Goal: Information Seeking & Learning: Learn about a topic

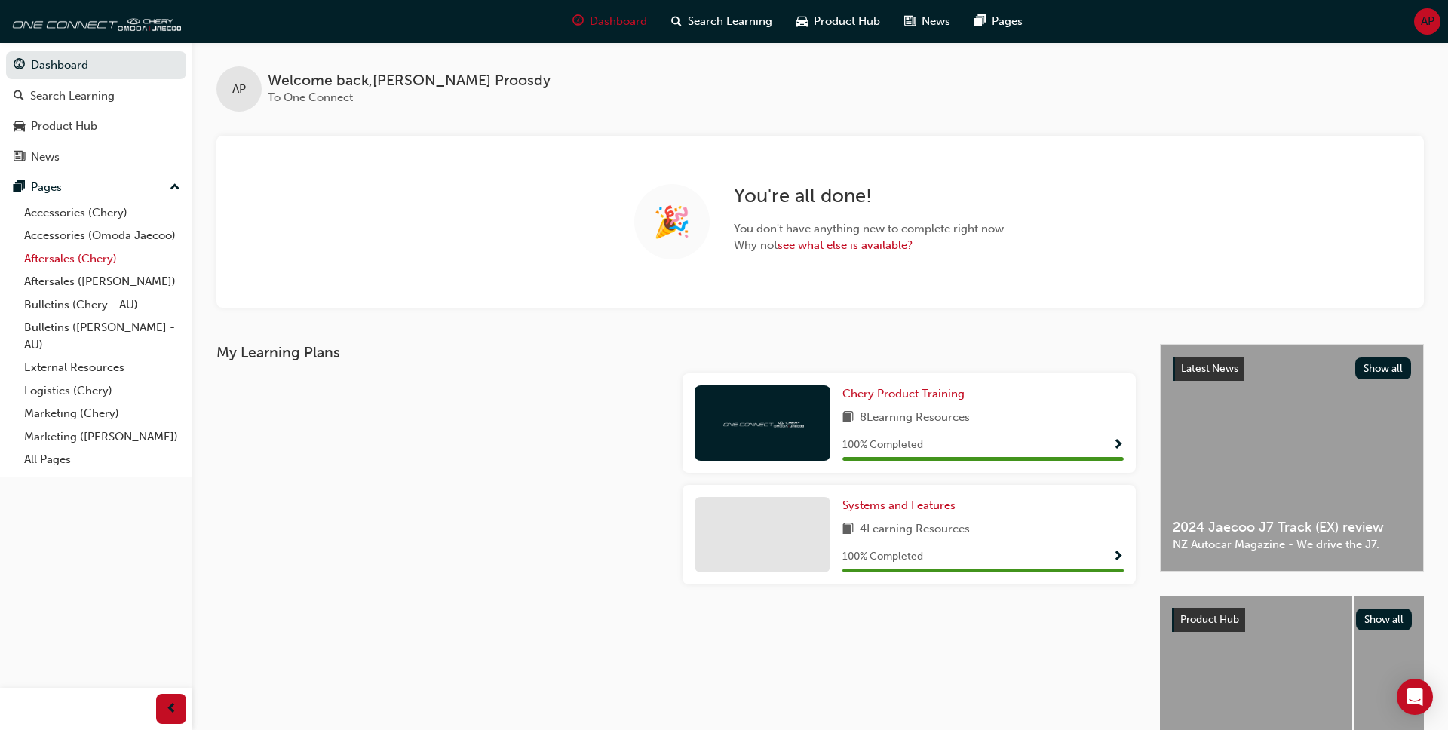
click at [60, 263] on link "Aftersales (Chery)" at bounding box center [102, 258] width 168 height 23
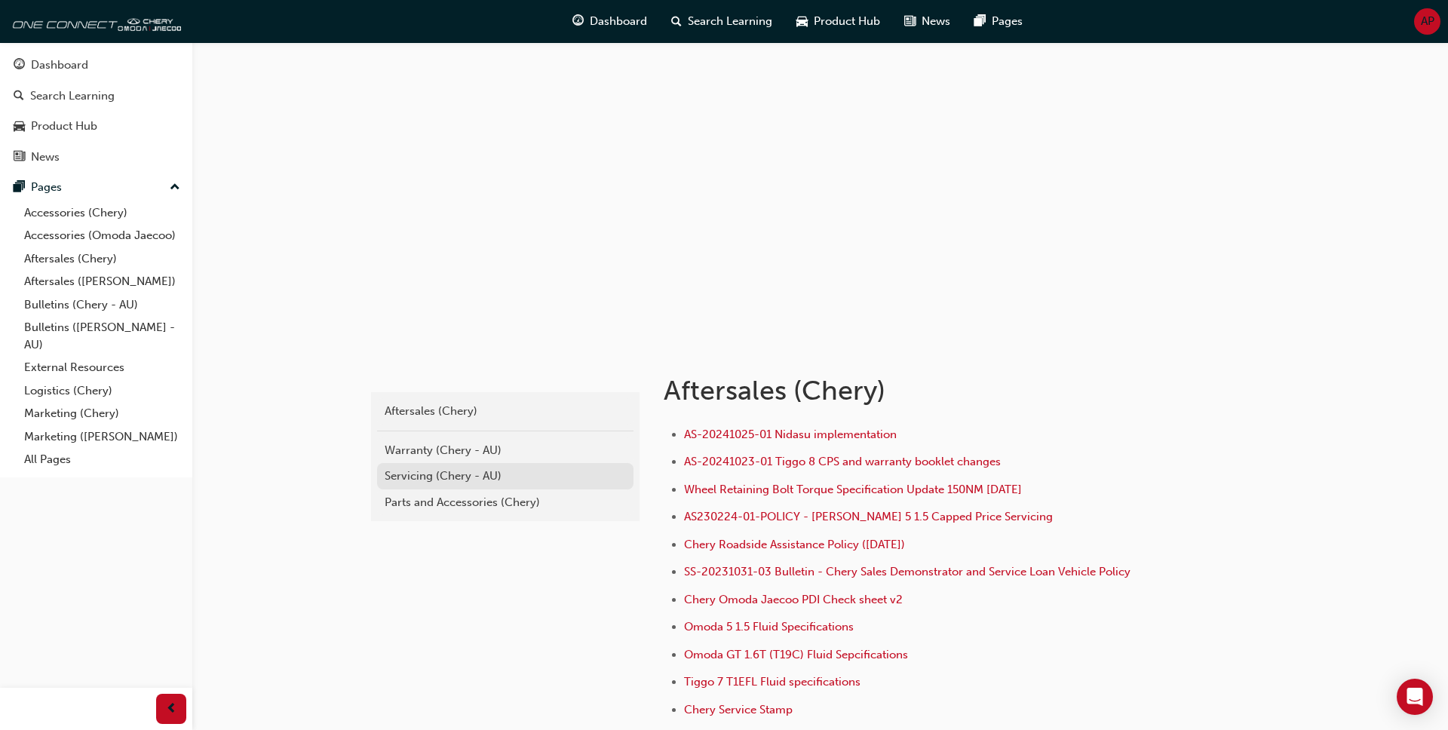
click at [454, 394] on div "Servicing (Chery - AU)" at bounding box center [505, 476] width 241 height 17
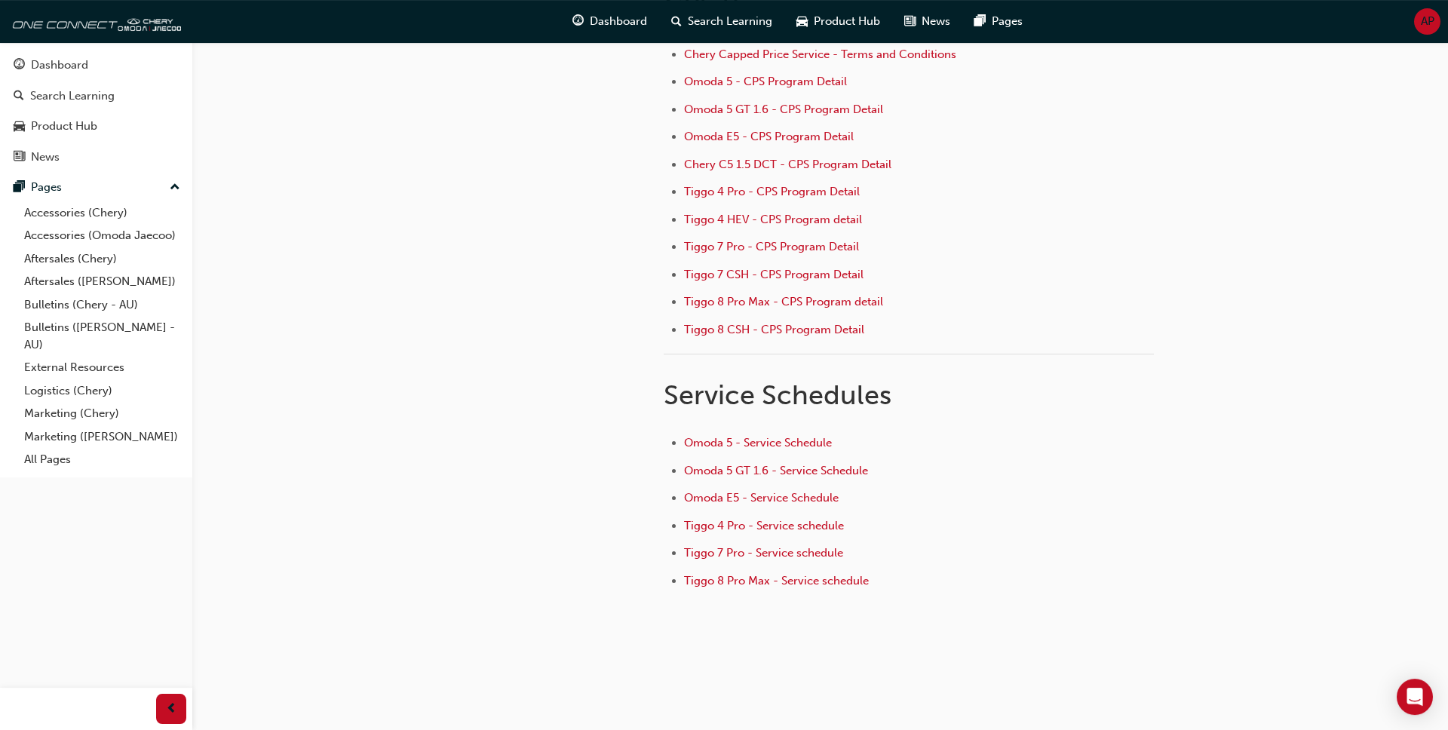
scroll to position [198, 0]
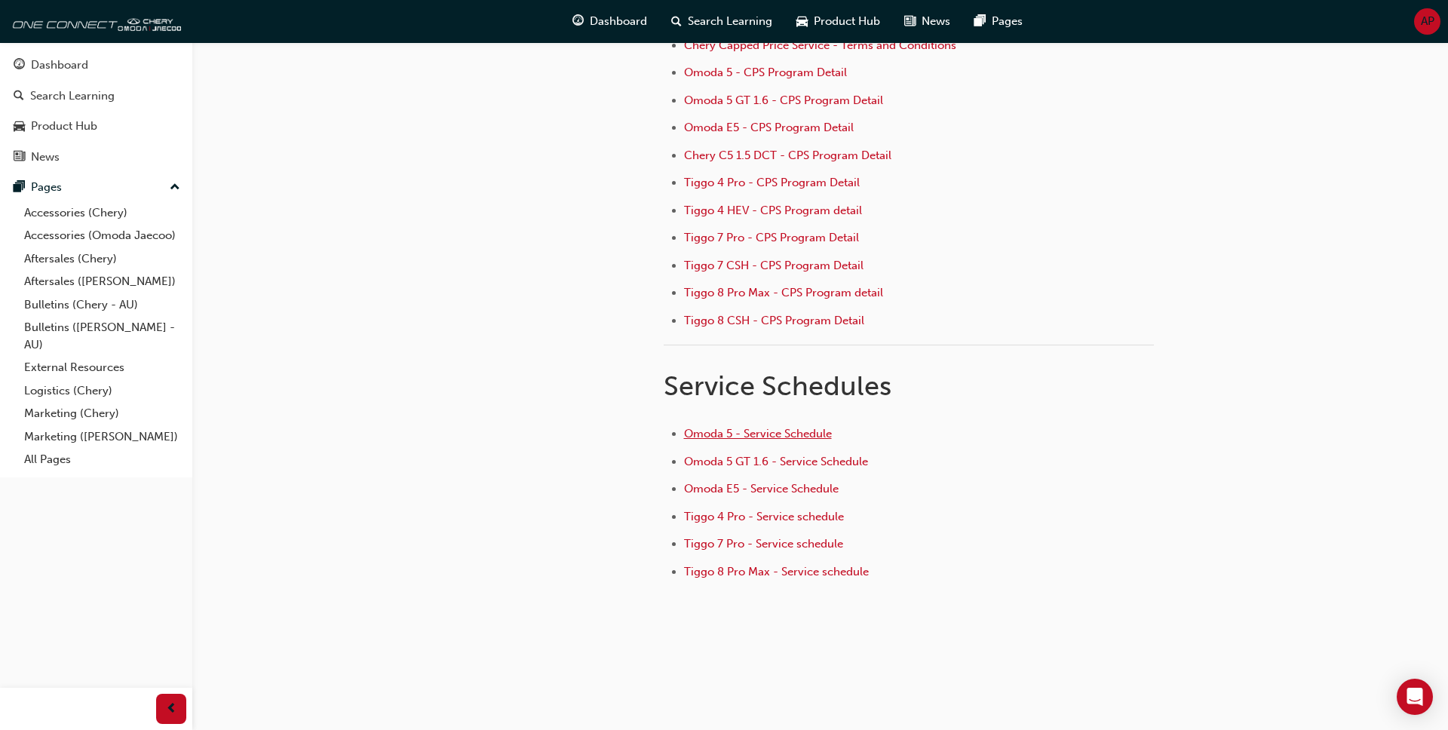
click at [729, 394] on span "Omoda 5 - Service Schedule" at bounding box center [758, 434] width 148 height 14
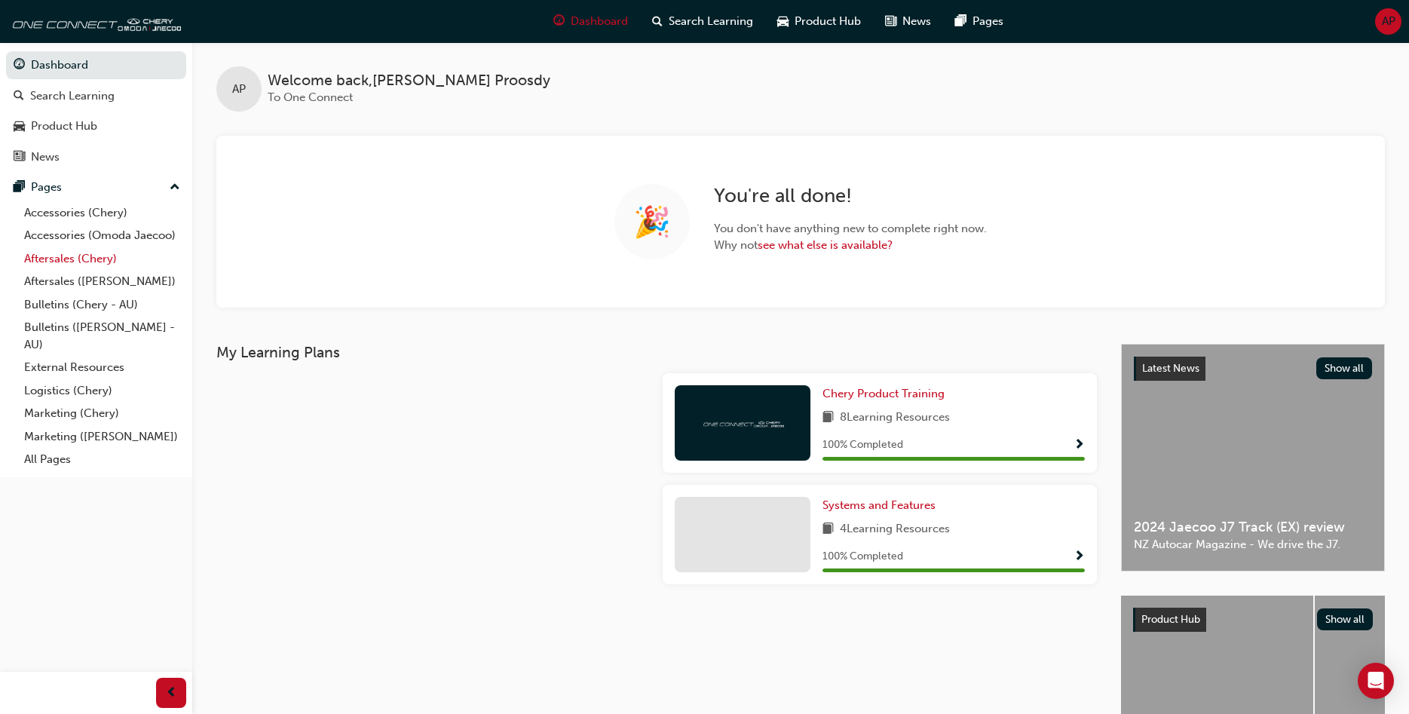
click at [99, 261] on link "Aftersales (Chery)" at bounding box center [102, 258] width 168 height 23
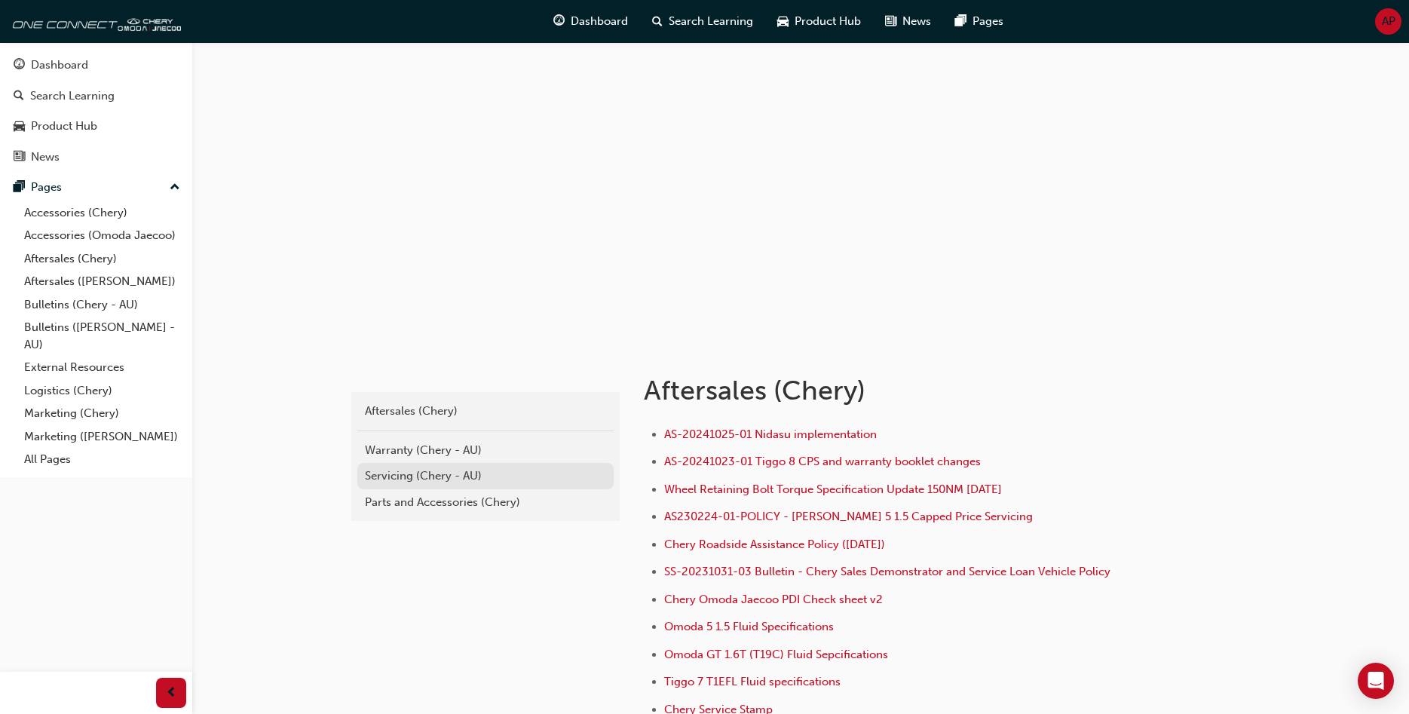
click at [416, 476] on div "Servicing (Chery - AU)" at bounding box center [485, 476] width 241 height 17
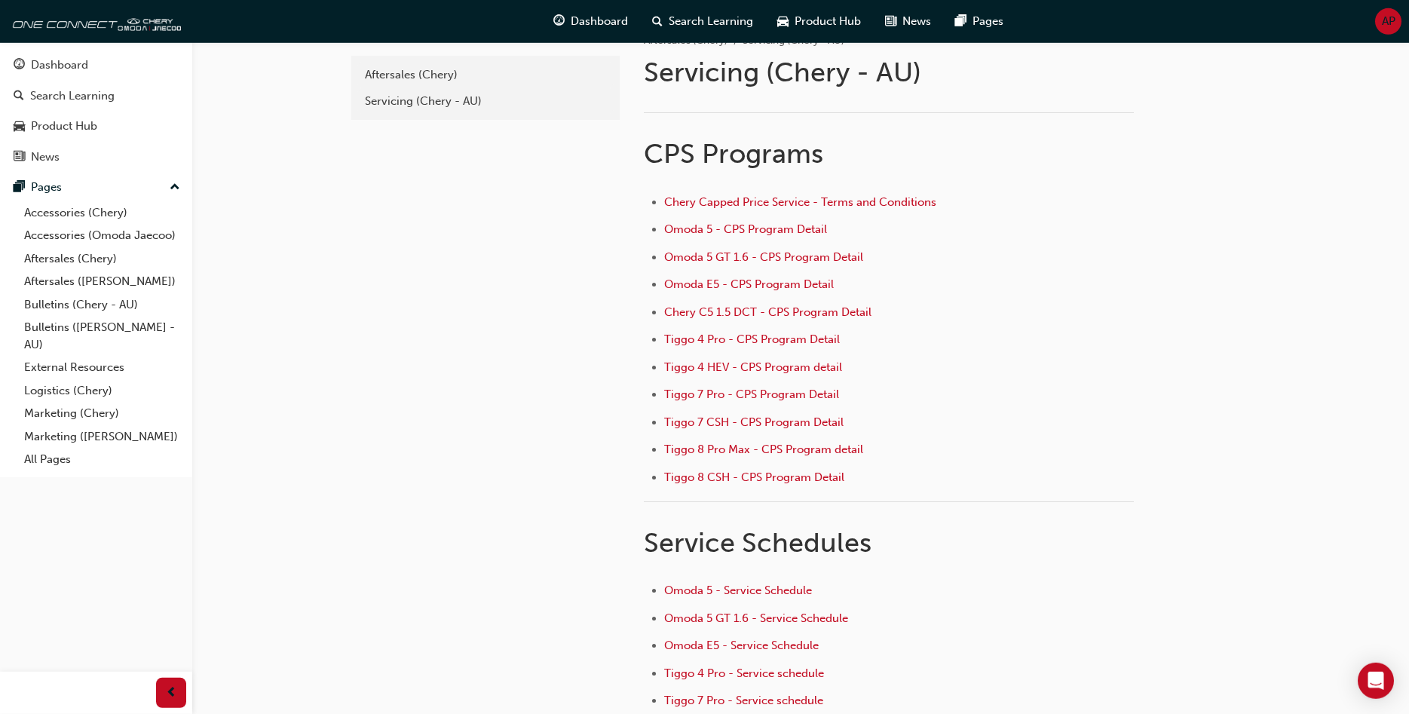
scroll to position [213, 0]
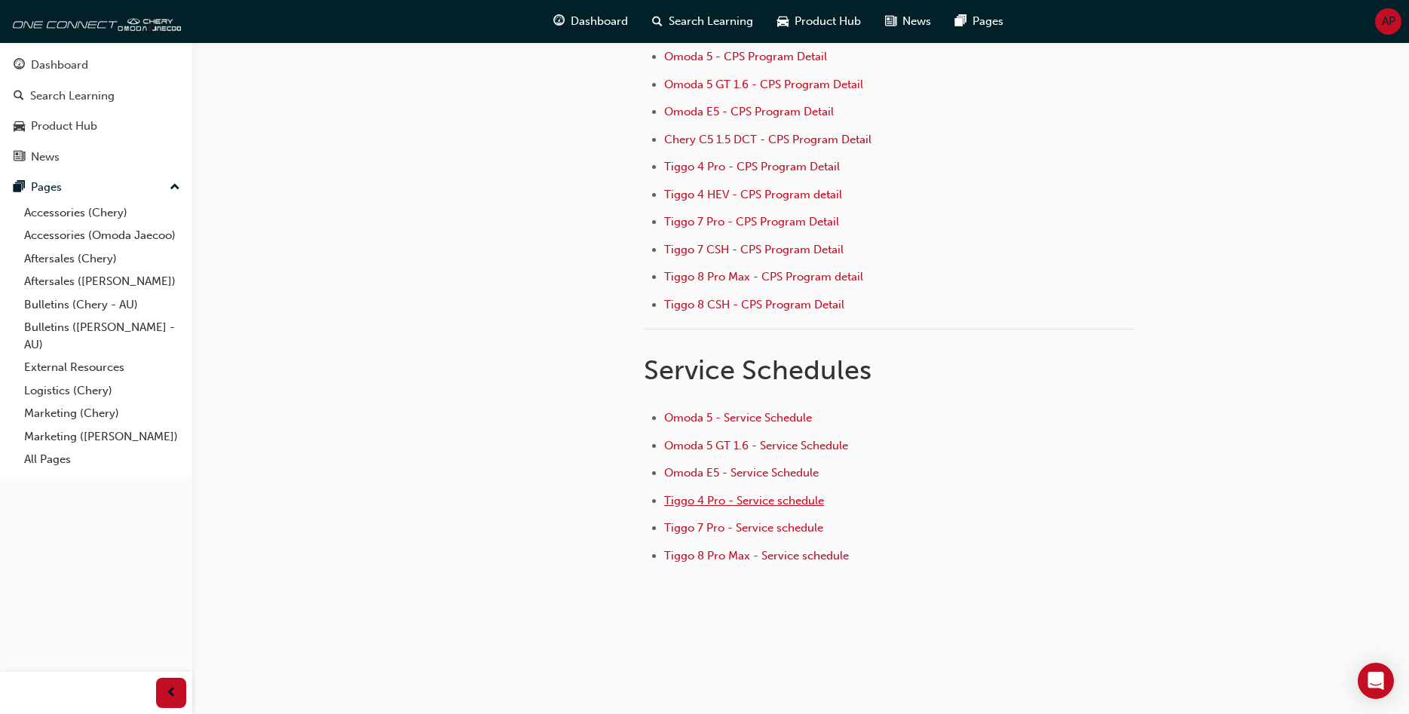
click at [716, 501] on span "Tiggo 4 Pro - Service schedule" at bounding box center [744, 501] width 160 height 14
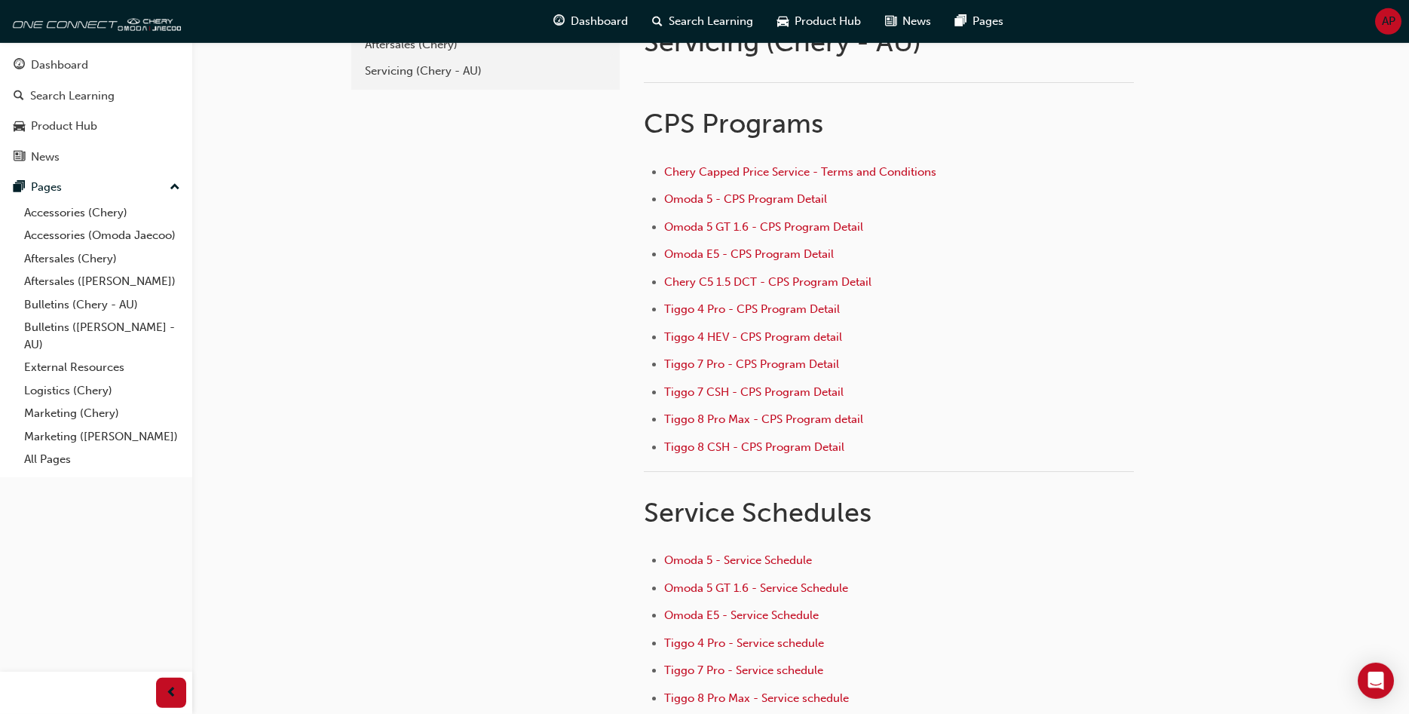
scroll to position [213, 0]
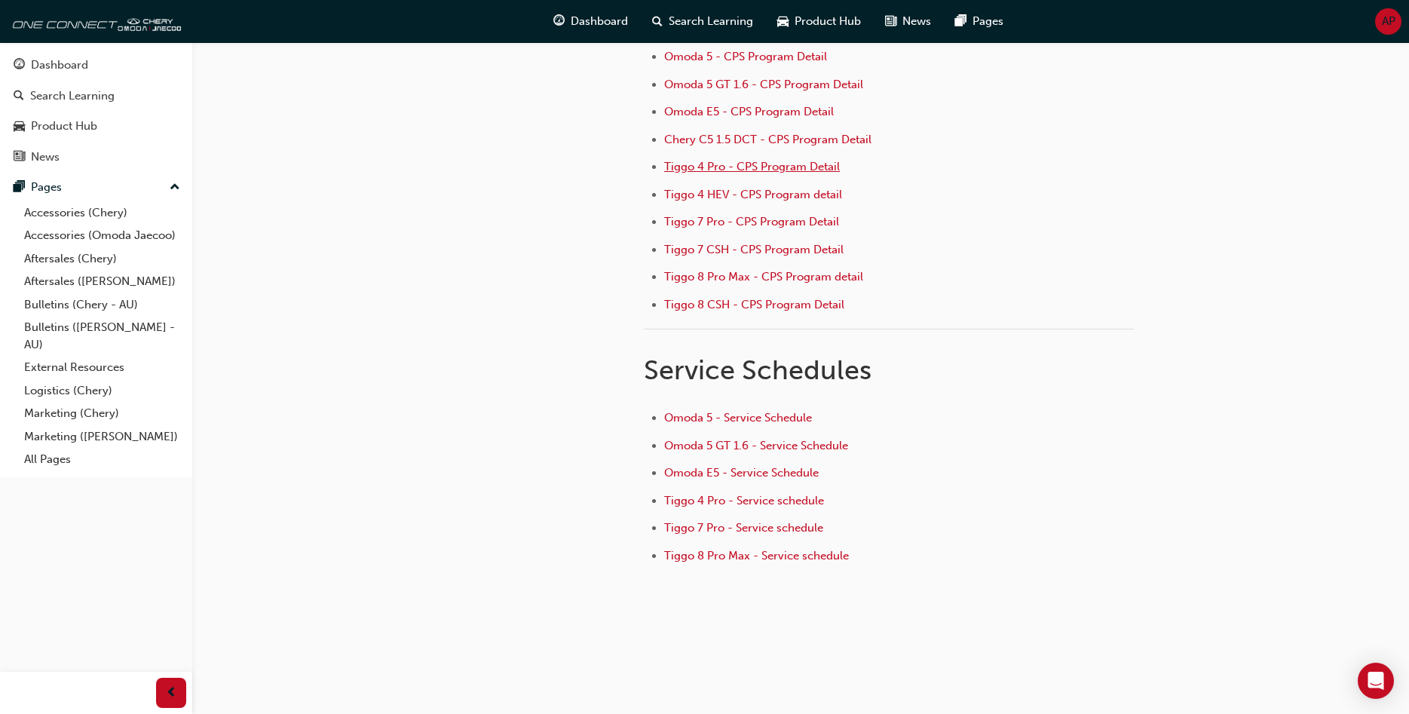
click at [758, 160] on span "Tiggo 4 Pro - CPS Program Detail" at bounding box center [752, 167] width 176 height 14
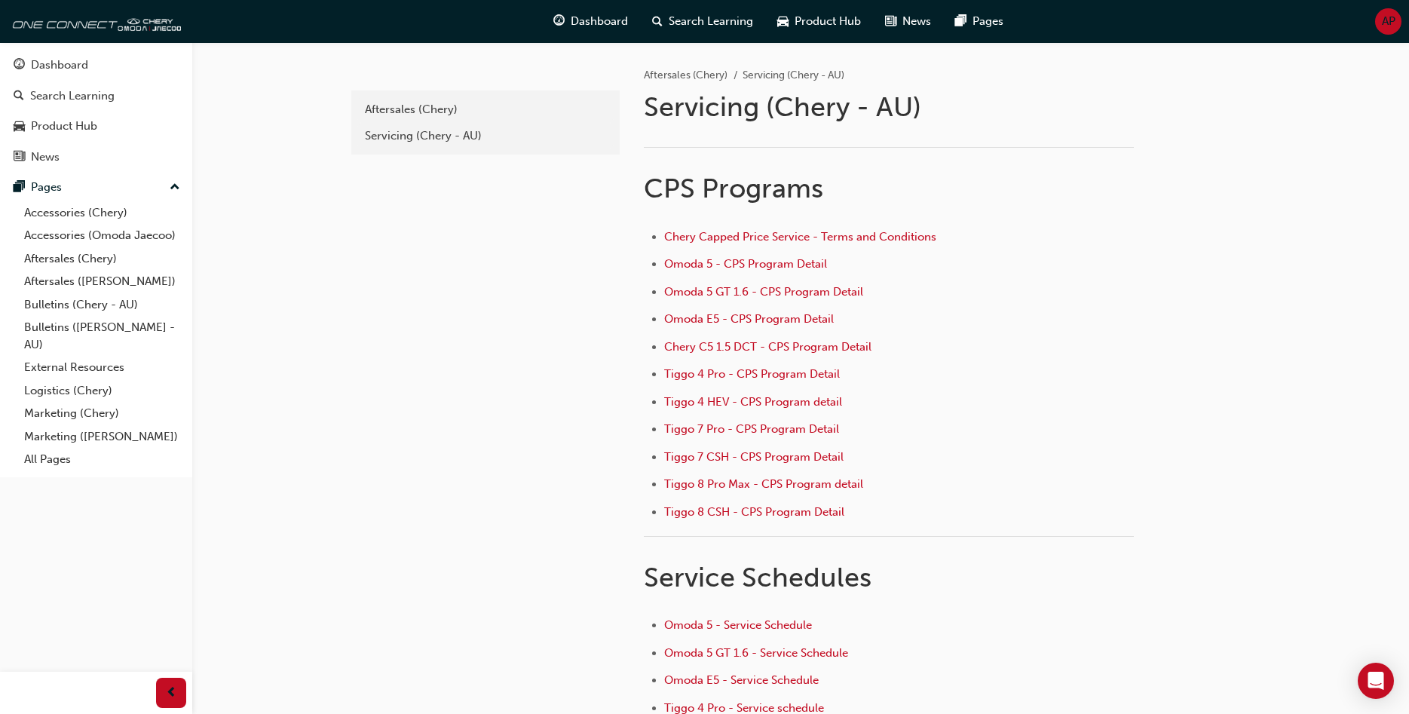
scroll to position [213, 0]
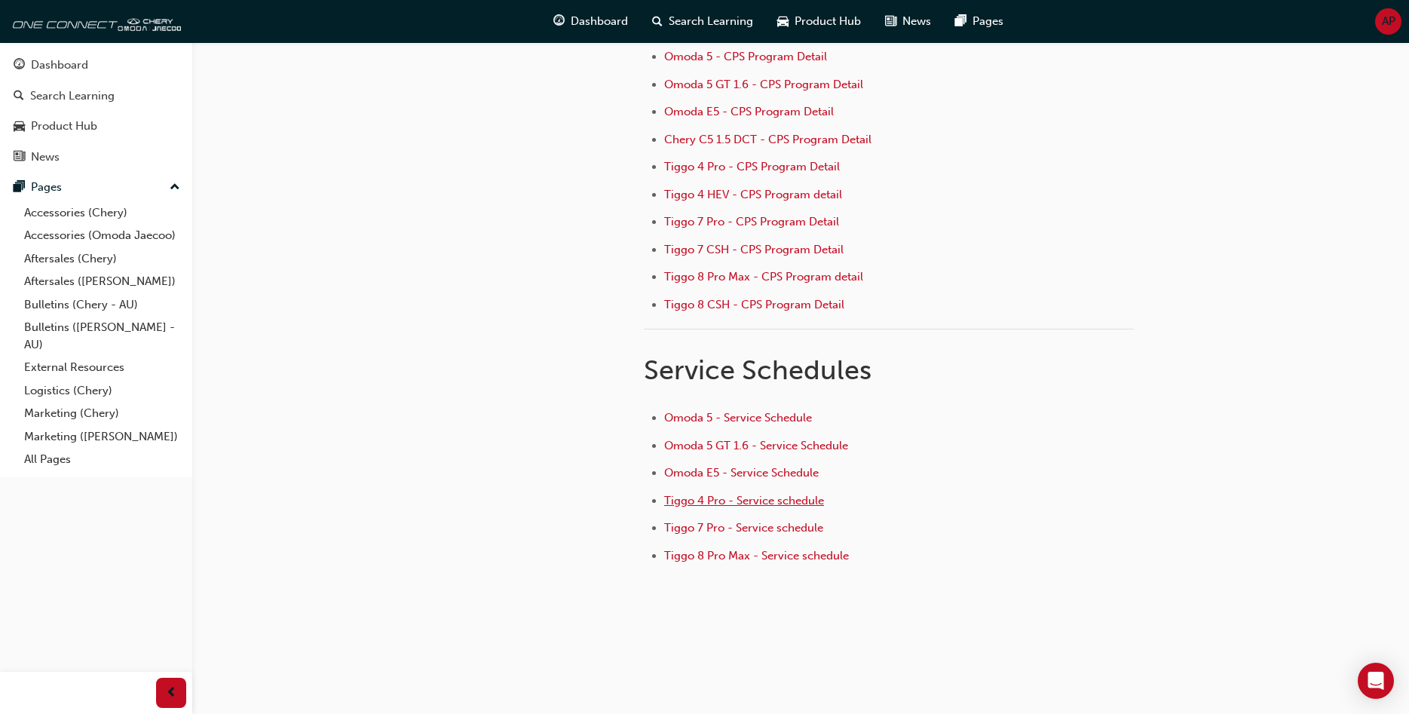
click at [704, 504] on span "Tiggo 4 Pro - Service schedule" at bounding box center [744, 501] width 160 height 14
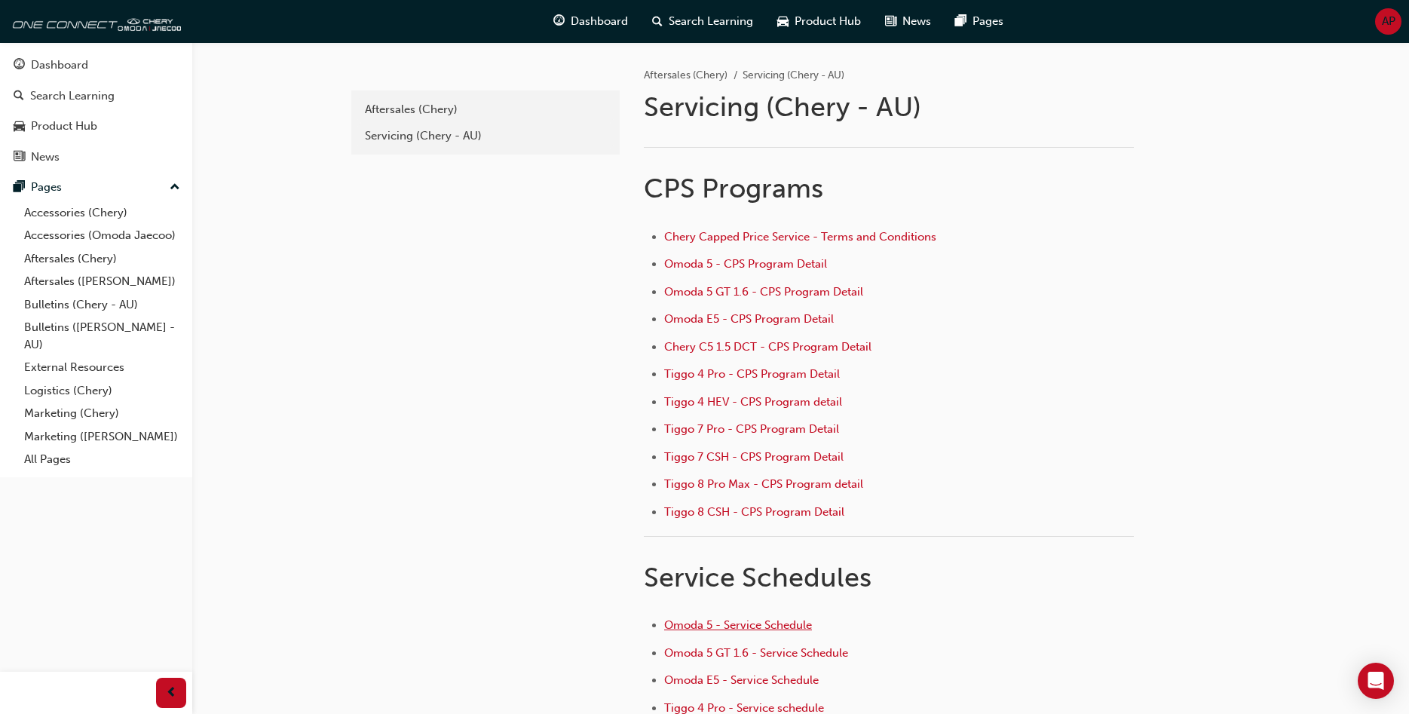
click at [732, 628] on span "Omoda 5 - Service Schedule" at bounding box center [738, 625] width 148 height 14
click at [745, 632] on span "Omoda 5 - Service Schedule" at bounding box center [738, 625] width 148 height 14
